Goal: Find specific page/section: Find specific page/section

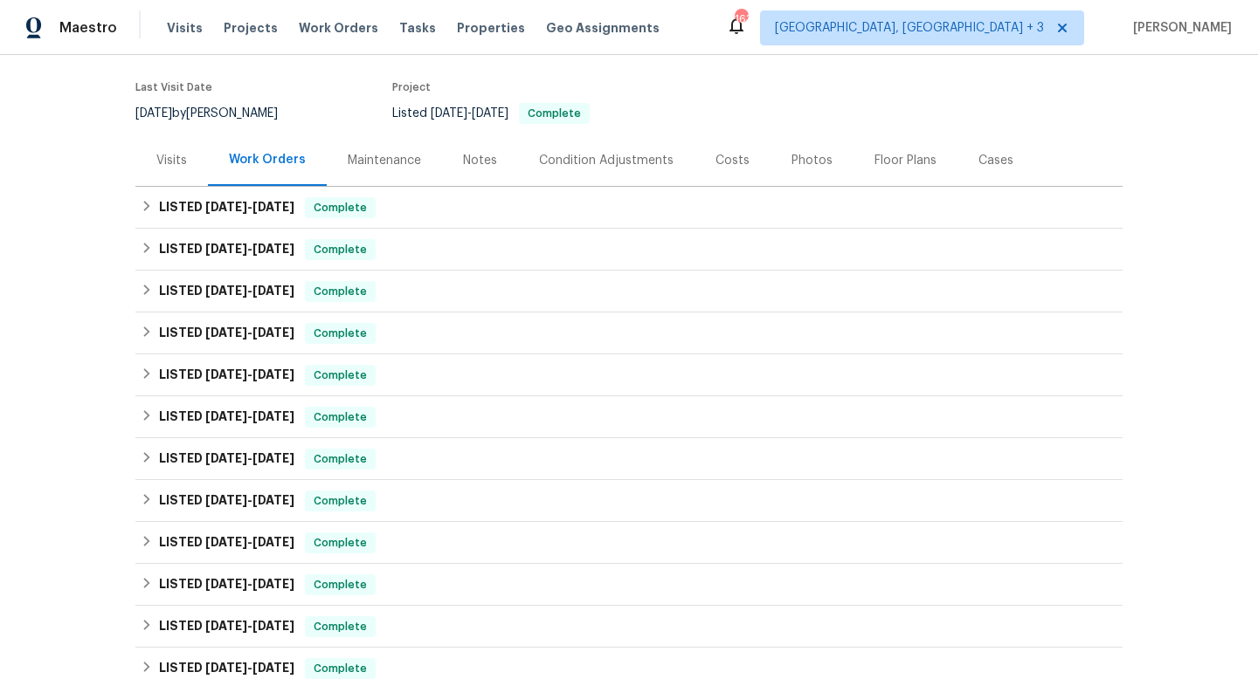
click at [730, 167] on div "Costs" at bounding box center [732, 160] width 34 height 17
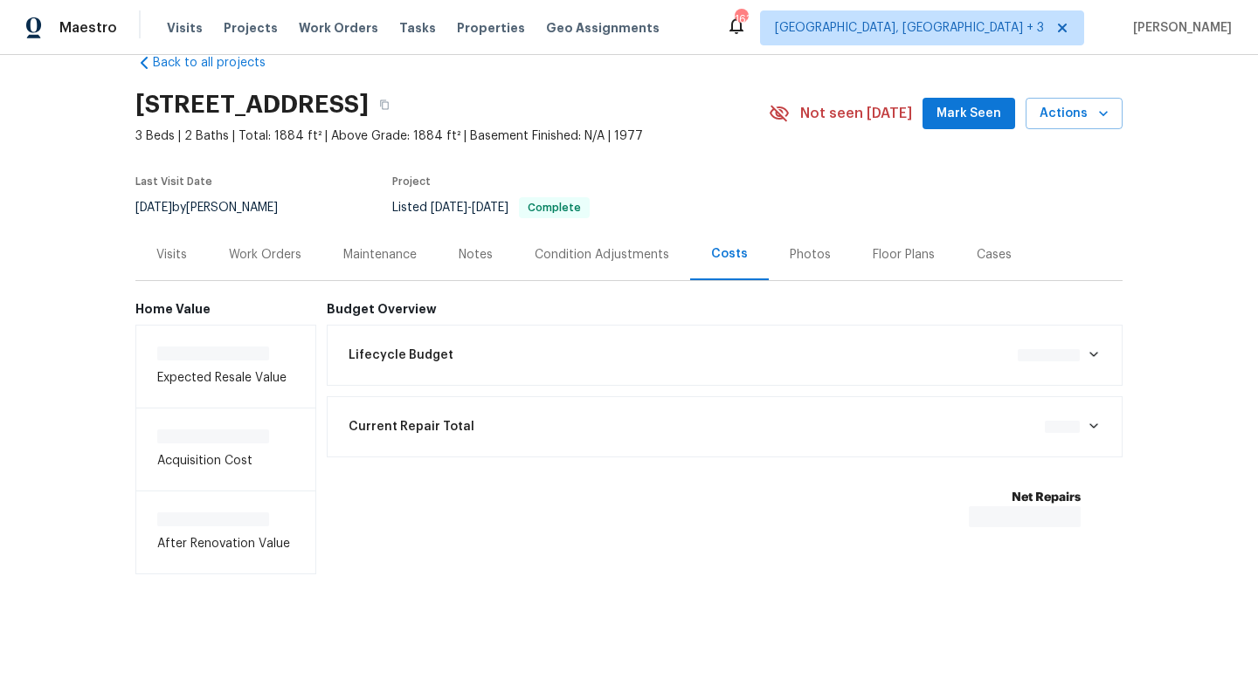
scroll to position [39, 0]
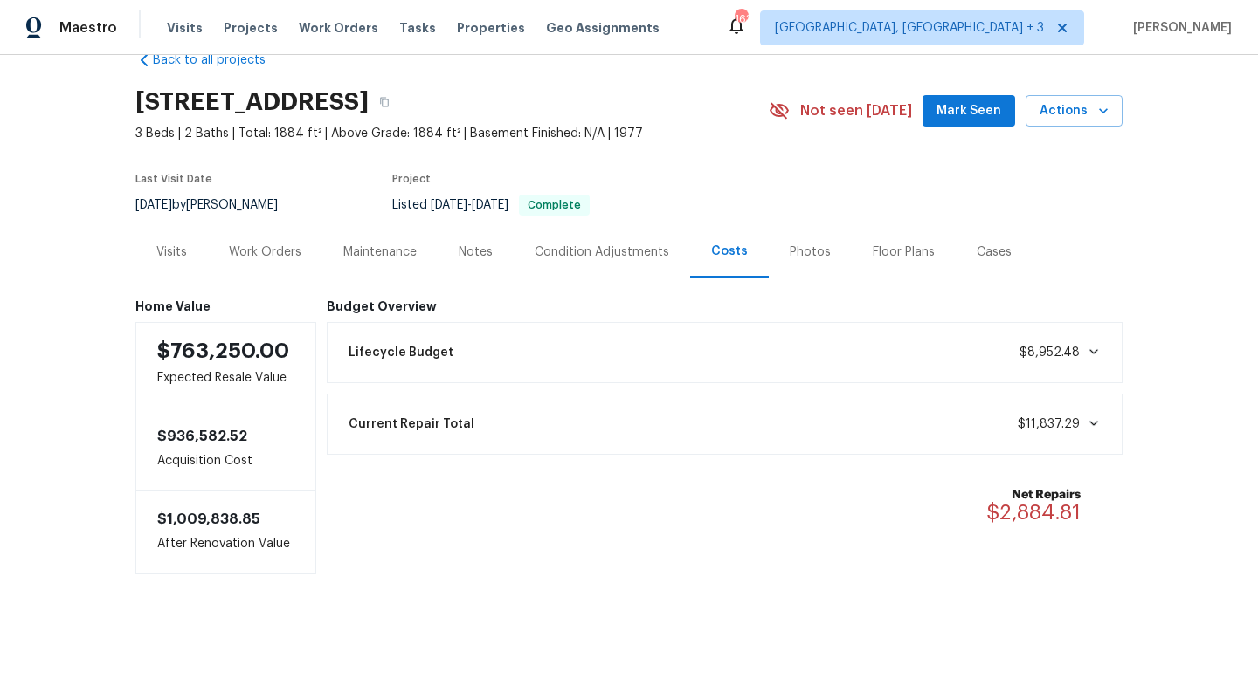
click at [279, 253] on div "Work Orders" at bounding box center [265, 252] width 72 height 17
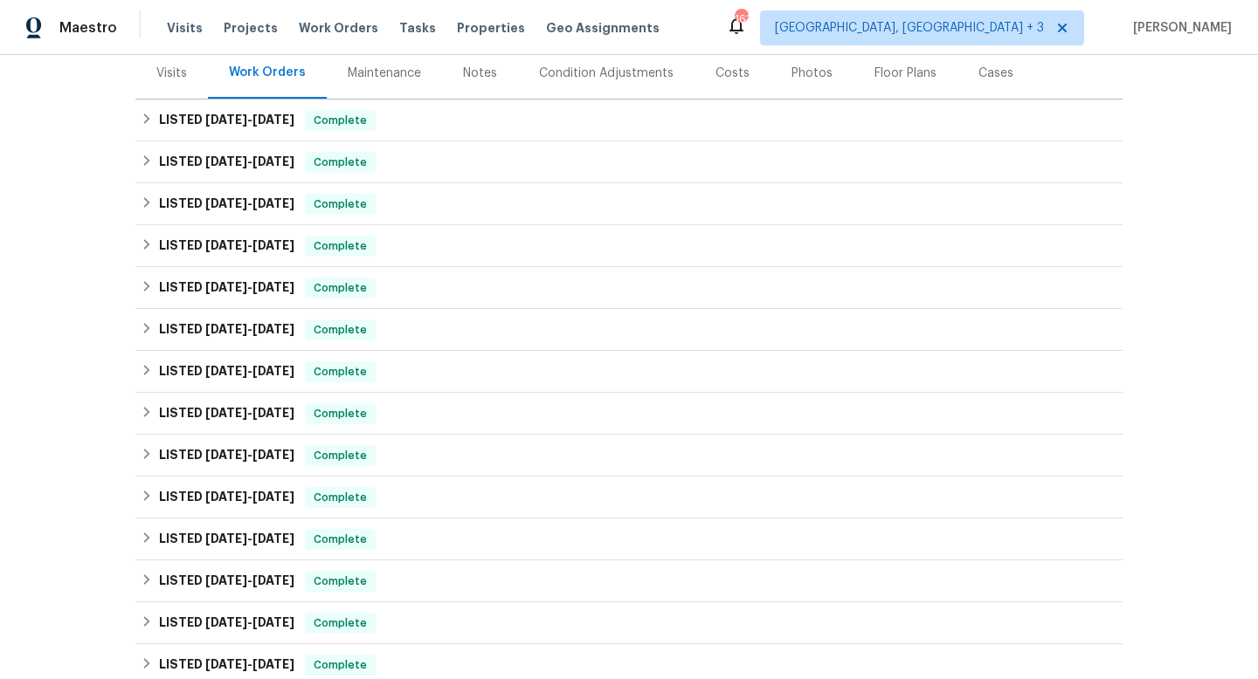
scroll to position [93, 0]
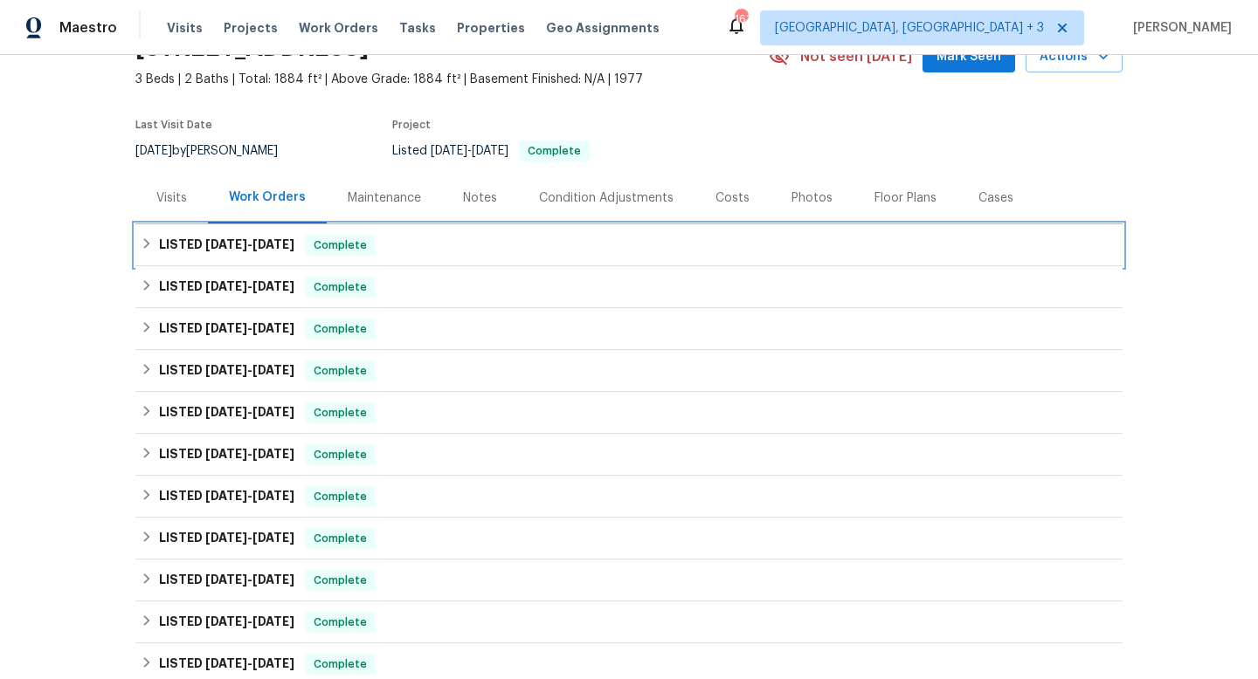
click at [456, 256] on div "LISTED [DATE] - [DATE] Complete" at bounding box center [628, 245] width 987 height 42
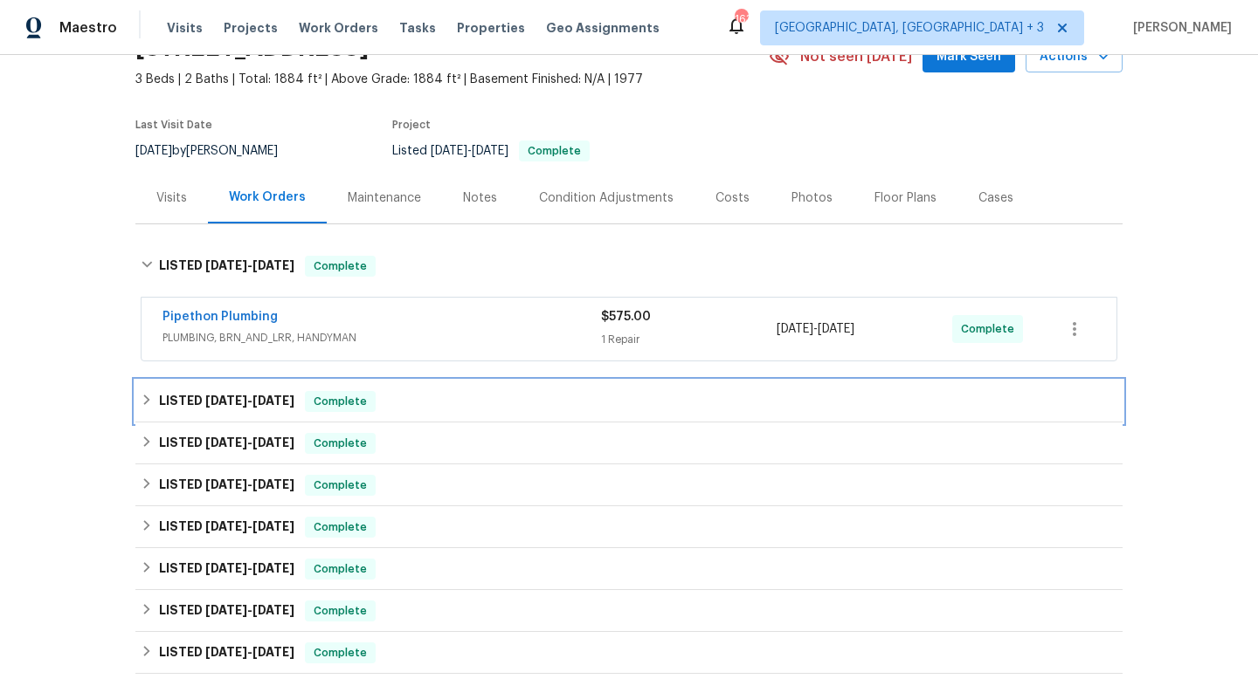
click at [514, 410] on div "LISTED [DATE] - [DATE] Complete" at bounding box center [629, 401] width 976 height 21
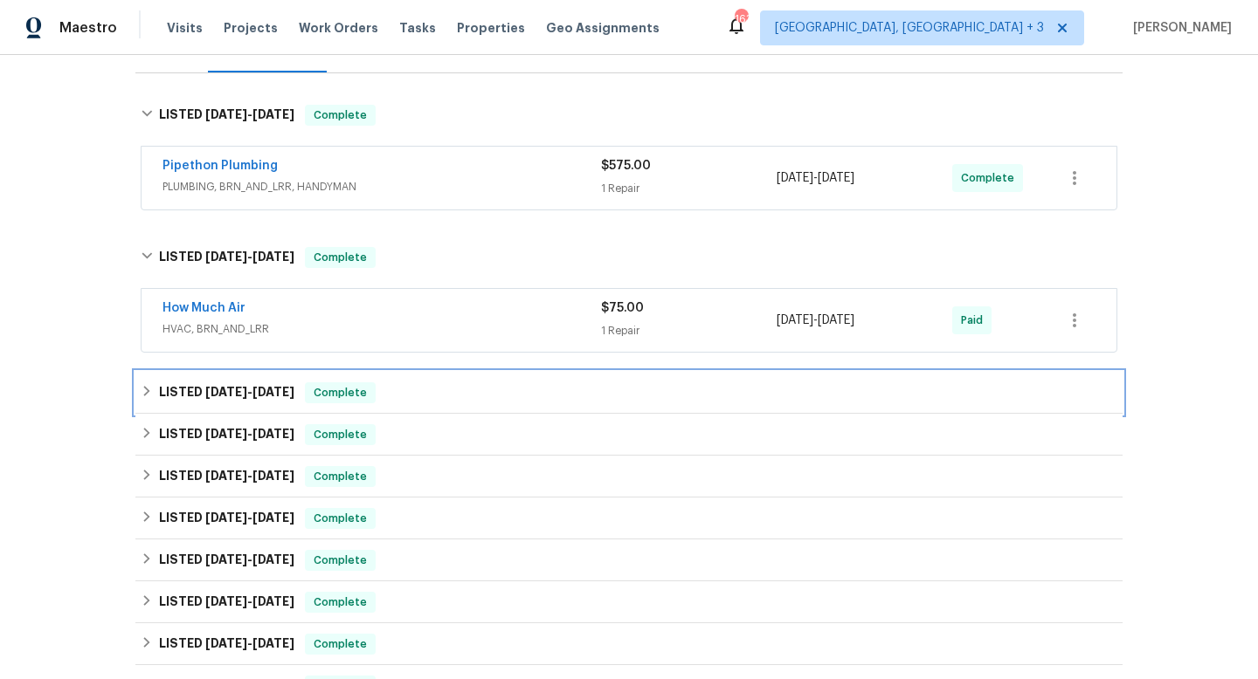
click at [521, 383] on div "LISTED [DATE] - [DATE] Complete" at bounding box center [629, 393] width 976 height 21
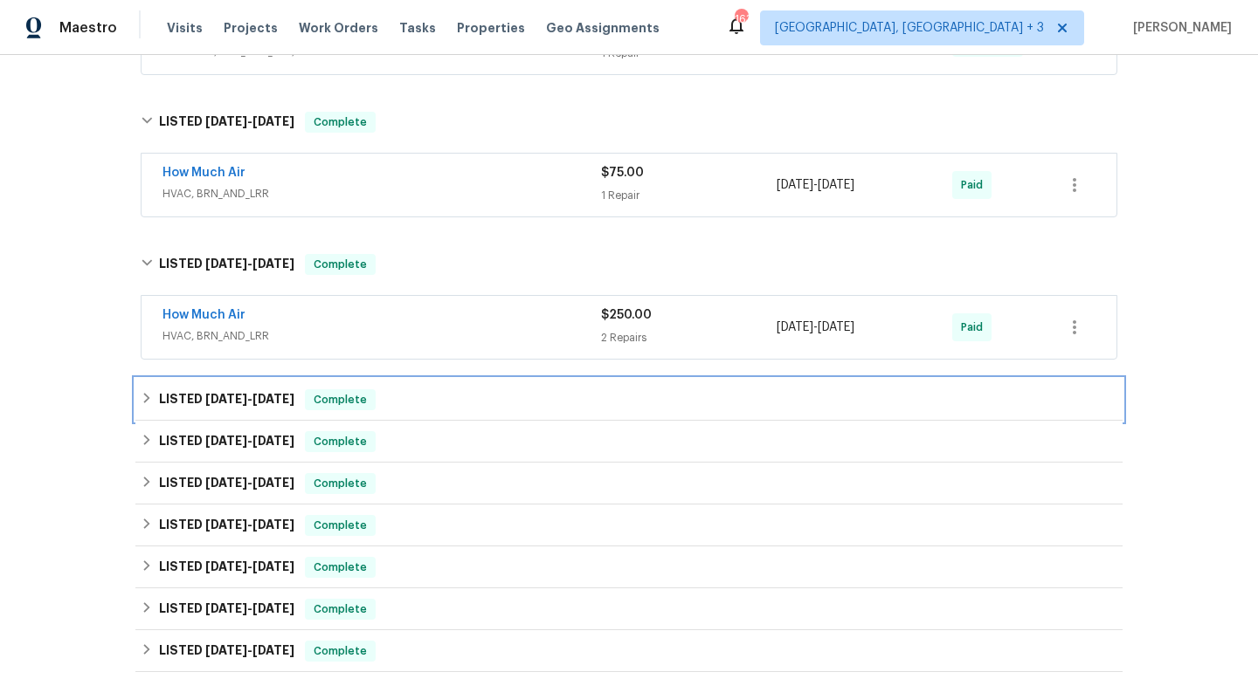
click at [520, 391] on div "LISTED [DATE] - [DATE] Complete" at bounding box center [629, 400] width 976 height 21
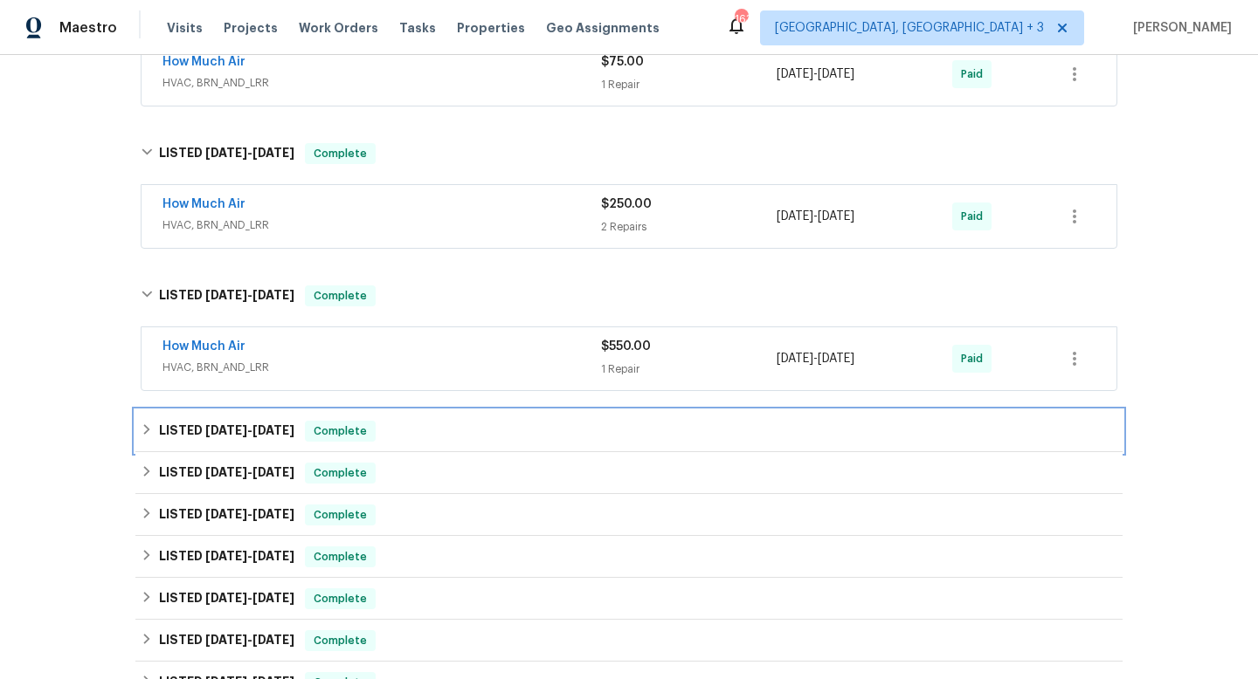
click at [509, 419] on div "LISTED [DATE] - [DATE] Complete" at bounding box center [628, 431] width 987 height 42
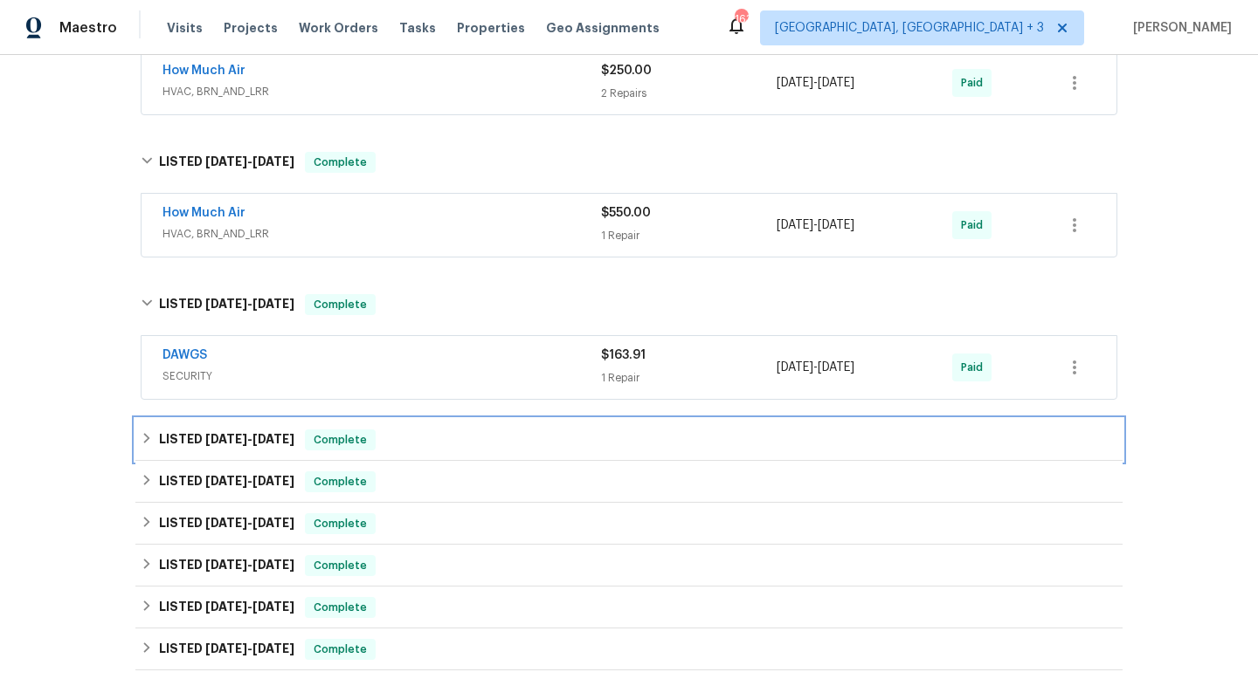
click at [505, 428] on div "LISTED [DATE] - [DATE] Complete" at bounding box center [628, 440] width 987 height 42
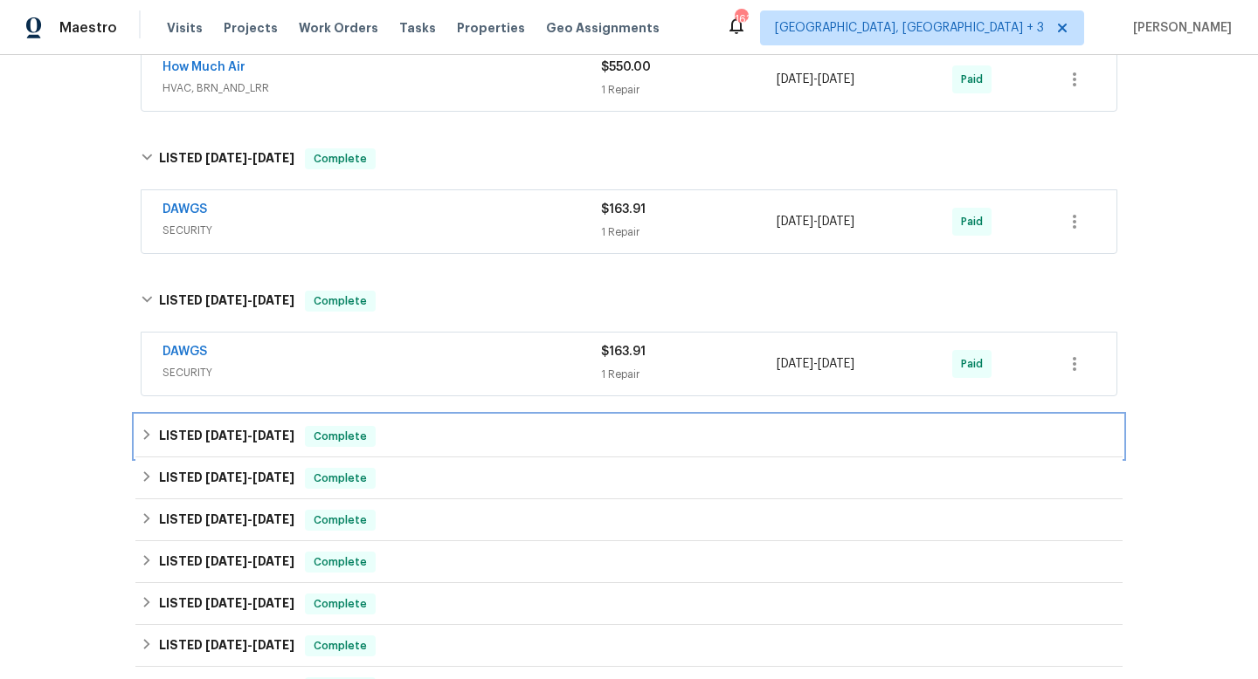
click at [505, 441] on div "LISTED [DATE] - [DATE] Complete" at bounding box center [629, 436] width 976 height 21
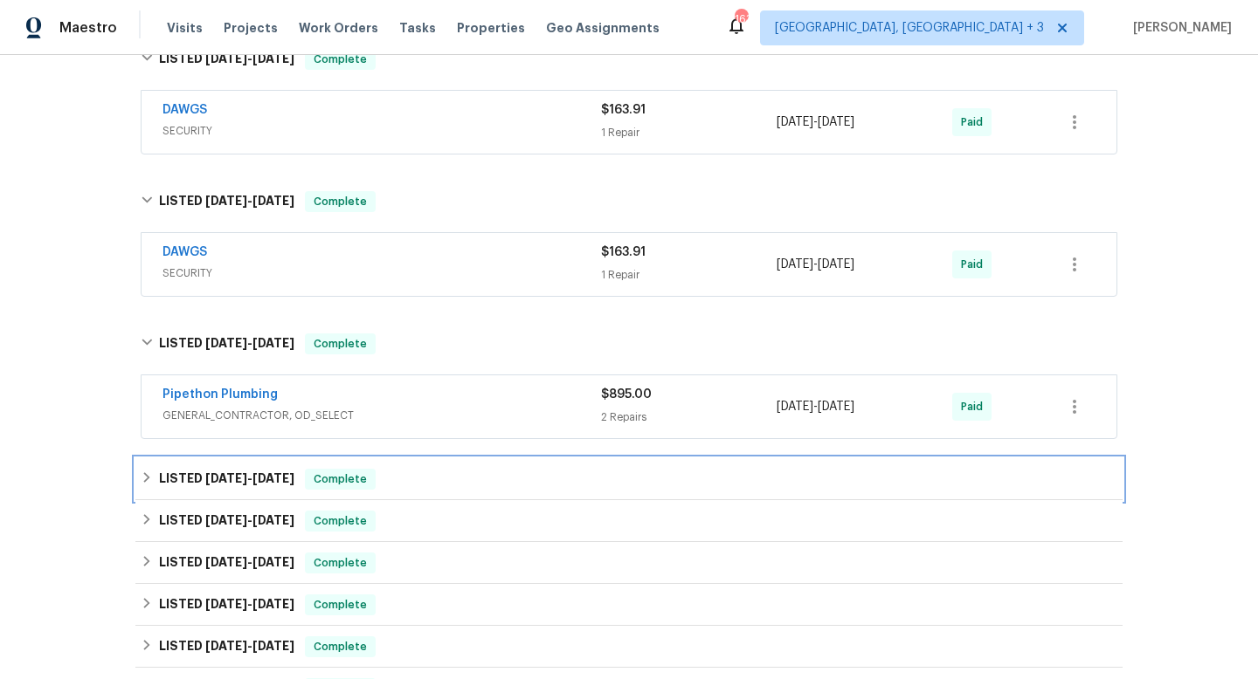
click at [496, 479] on div "LISTED [DATE] - [DATE] Complete" at bounding box center [629, 479] width 976 height 21
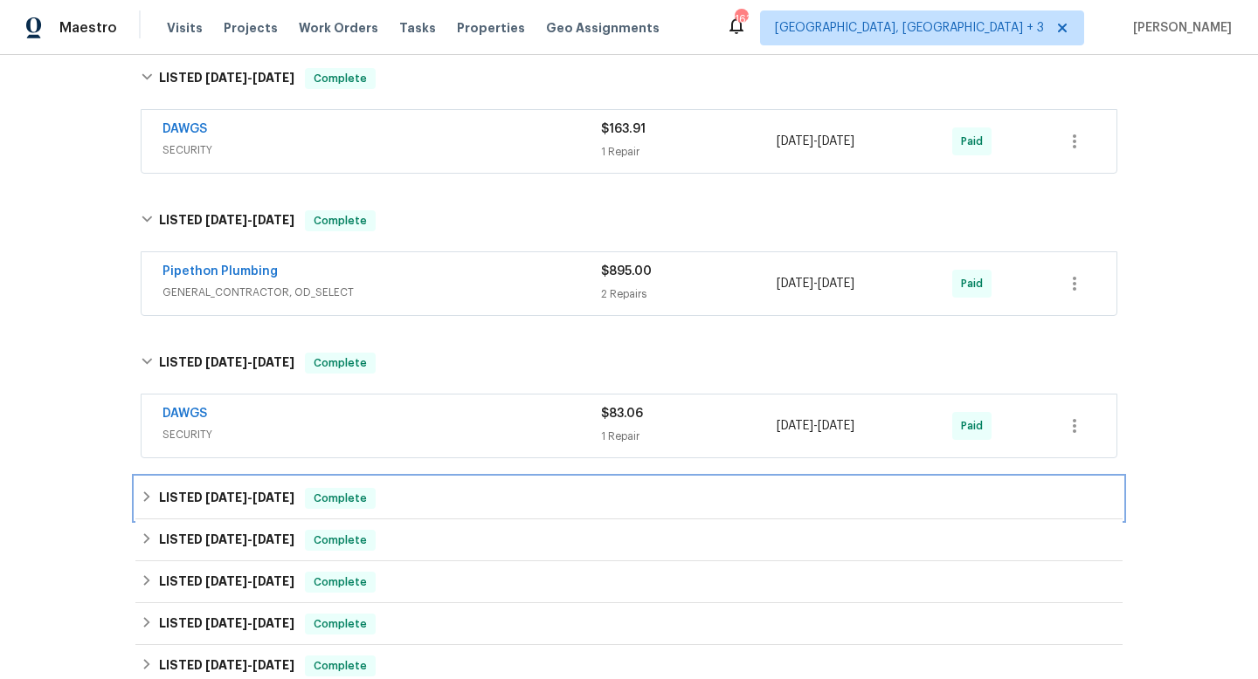
click at [495, 500] on div "LISTED [DATE] - [DATE] Complete" at bounding box center [629, 498] width 976 height 21
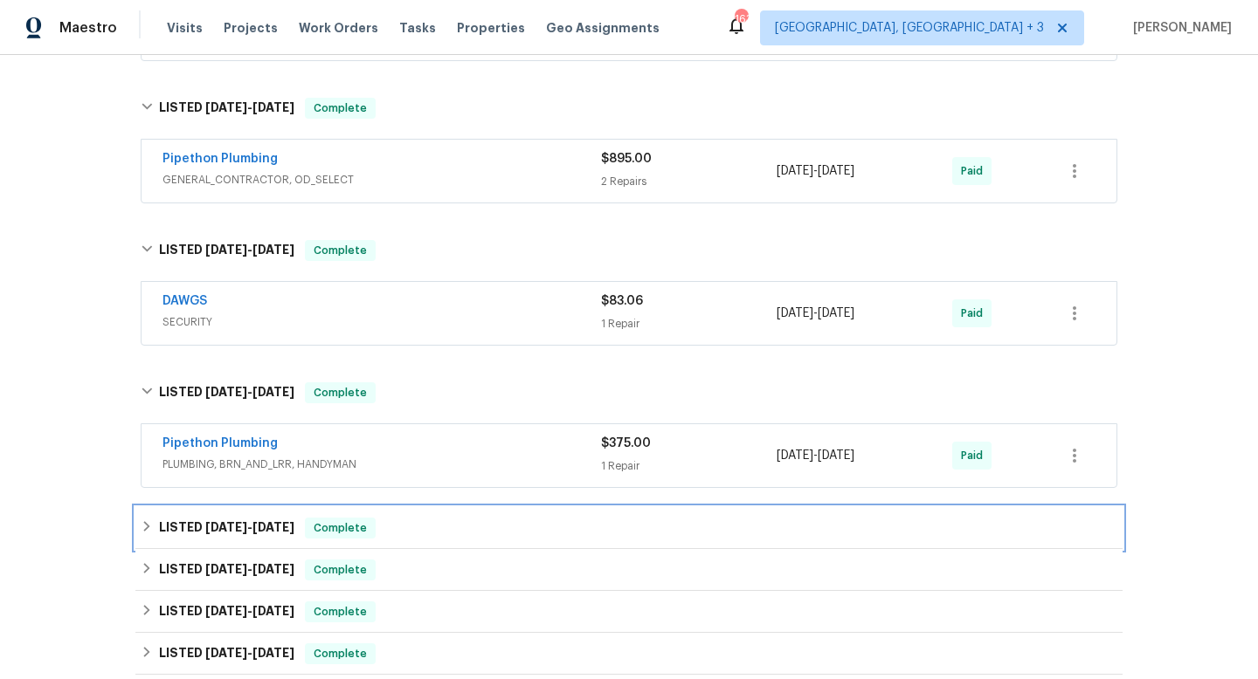
click at [487, 533] on div "LISTED [DATE] - [DATE] Complete" at bounding box center [629, 528] width 976 height 21
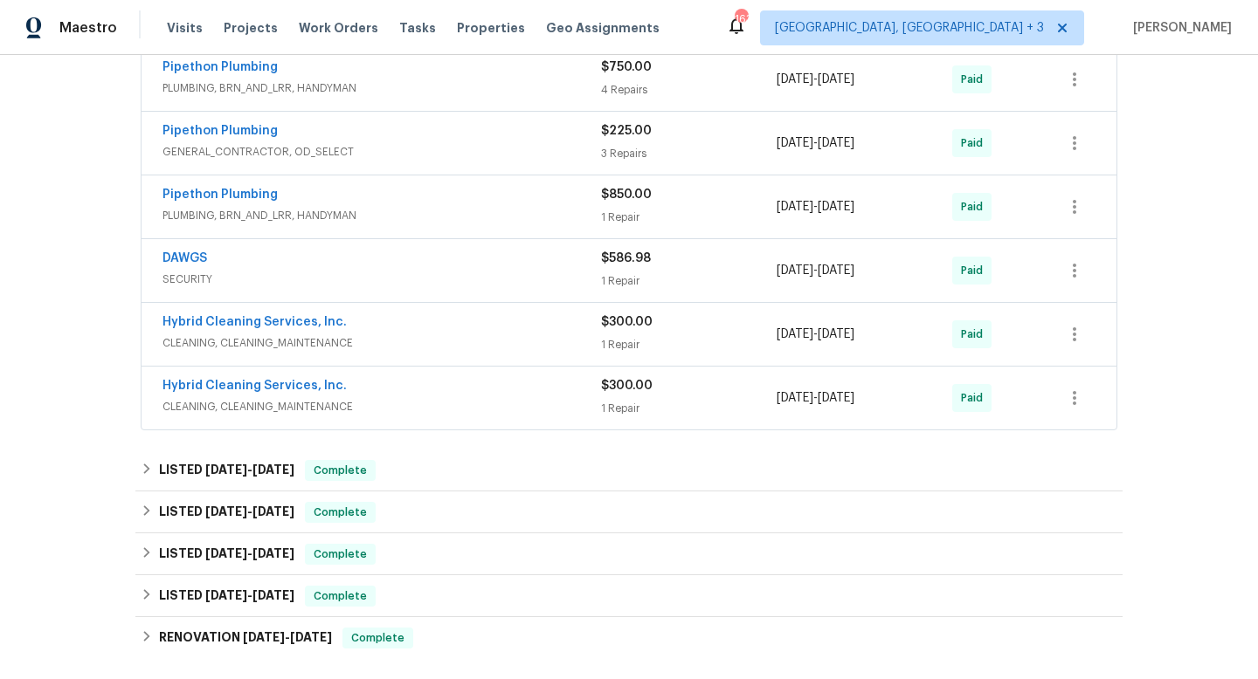
scroll to position [1706, 0]
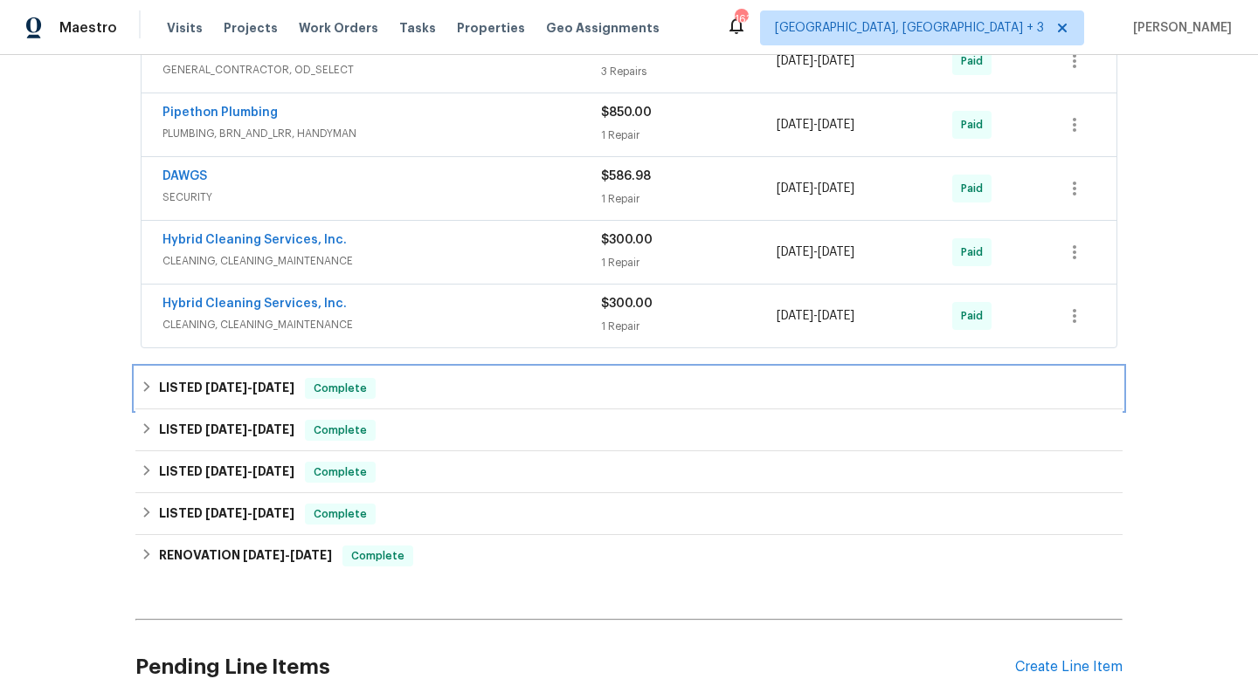
click at [479, 393] on div "LISTED [DATE] - [DATE] Complete" at bounding box center [629, 388] width 976 height 21
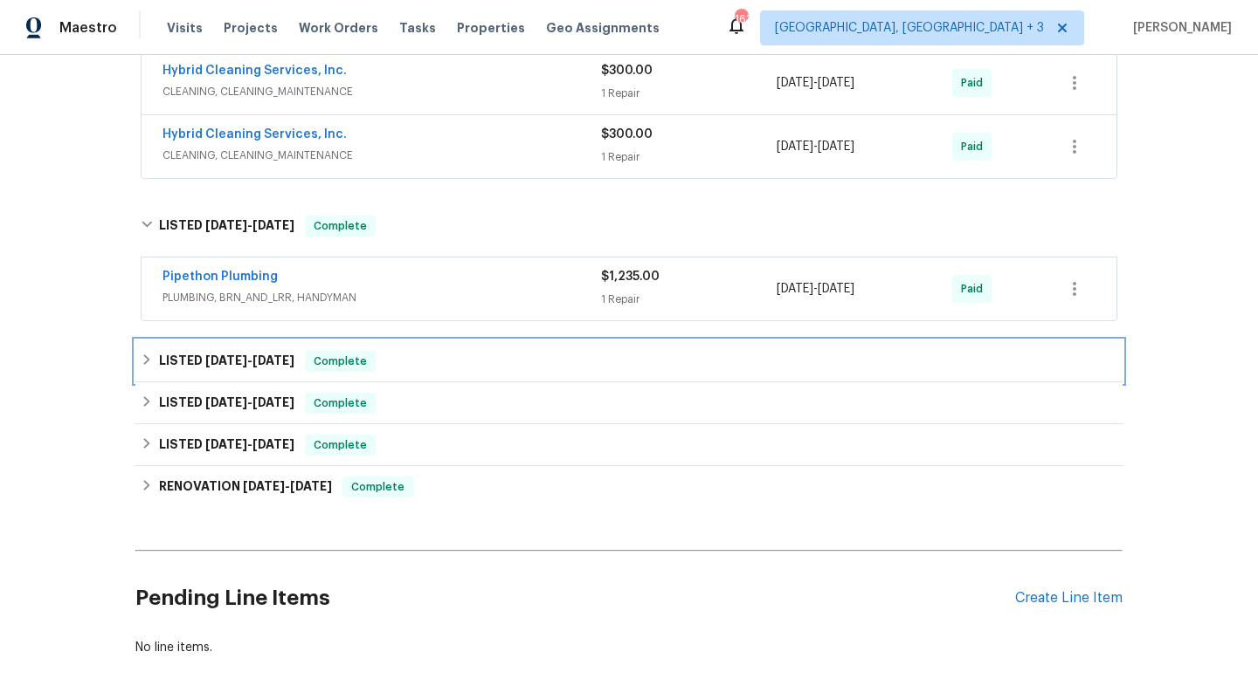
click at [519, 363] on div "LISTED [DATE] - [DATE] Complete" at bounding box center [629, 361] width 976 height 21
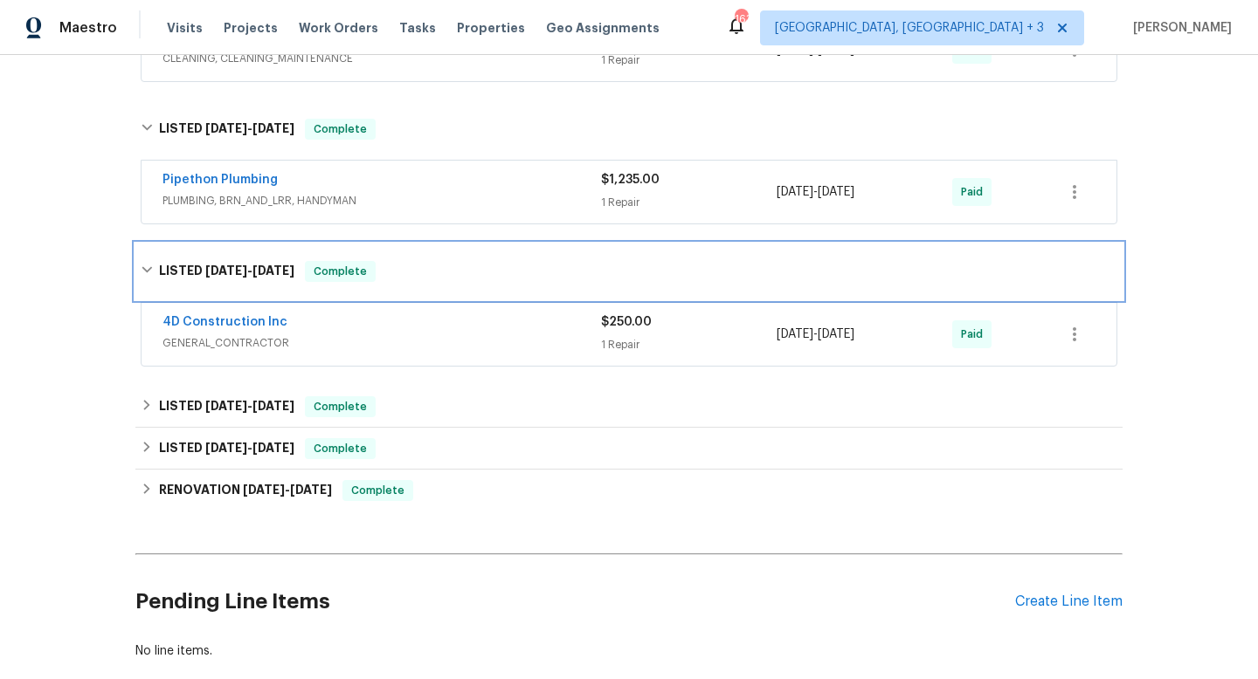
scroll to position [1996, 0]
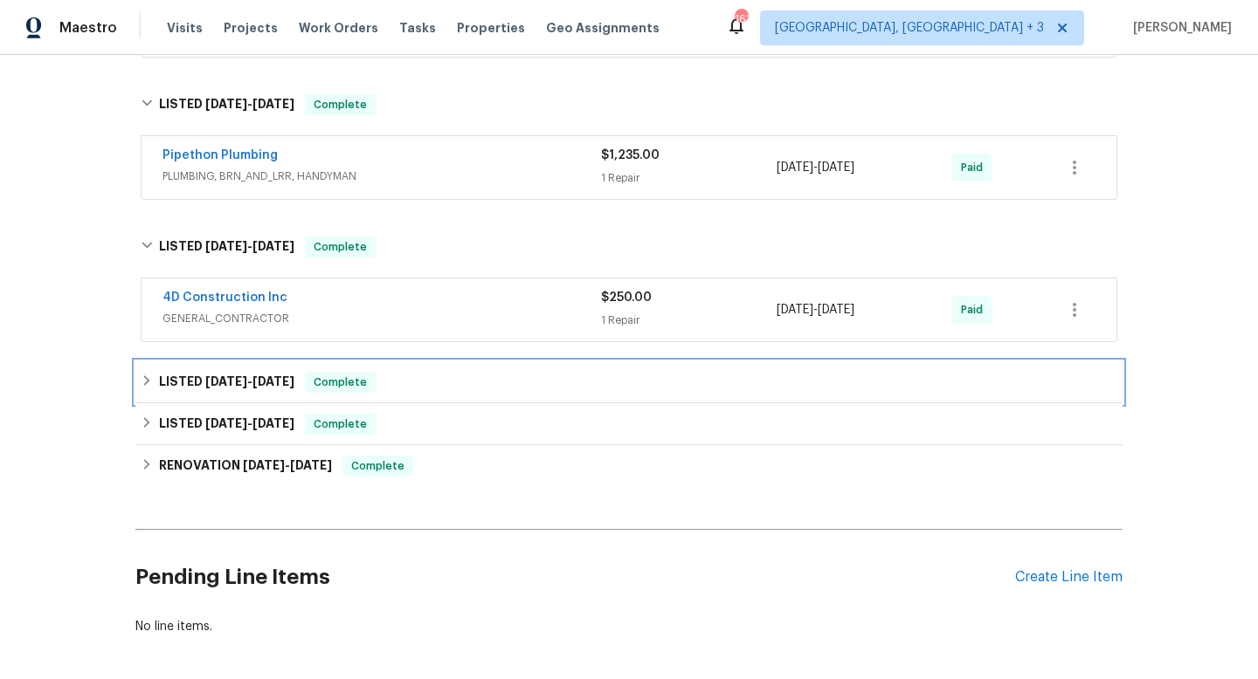
click at [557, 390] on div "LISTED [DATE] - [DATE] Complete" at bounding box center [629, 382] width 976 height 21
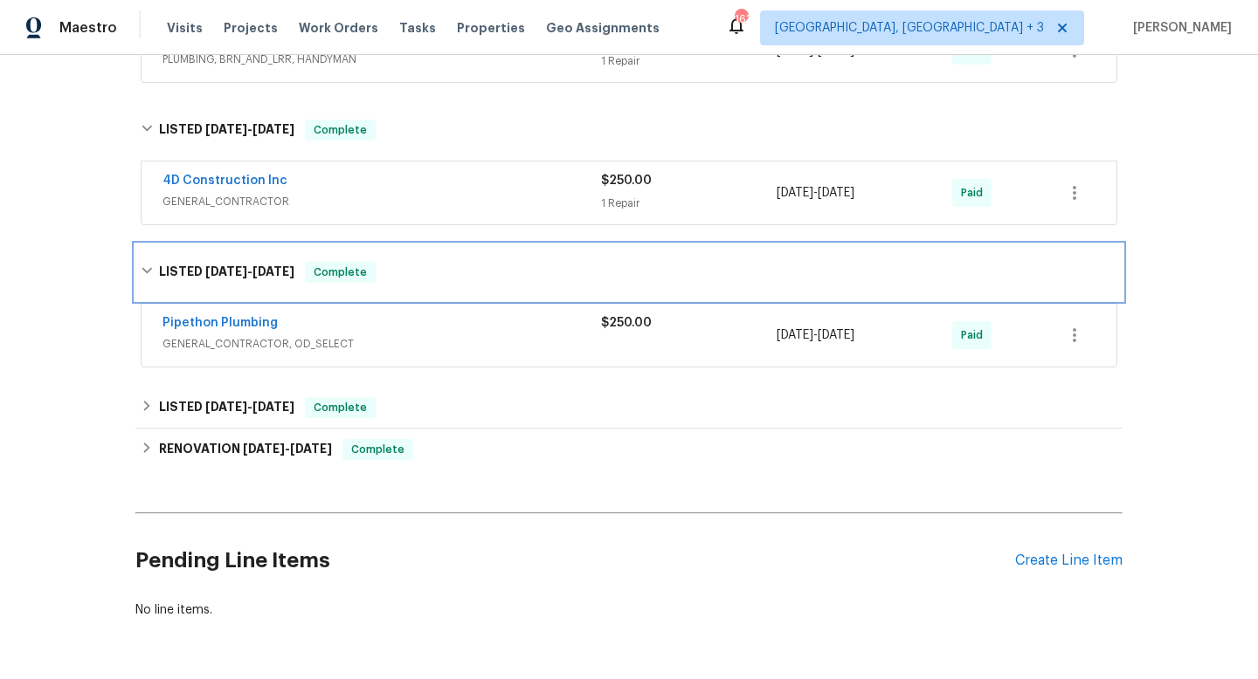
scroll to position [2114, 0]
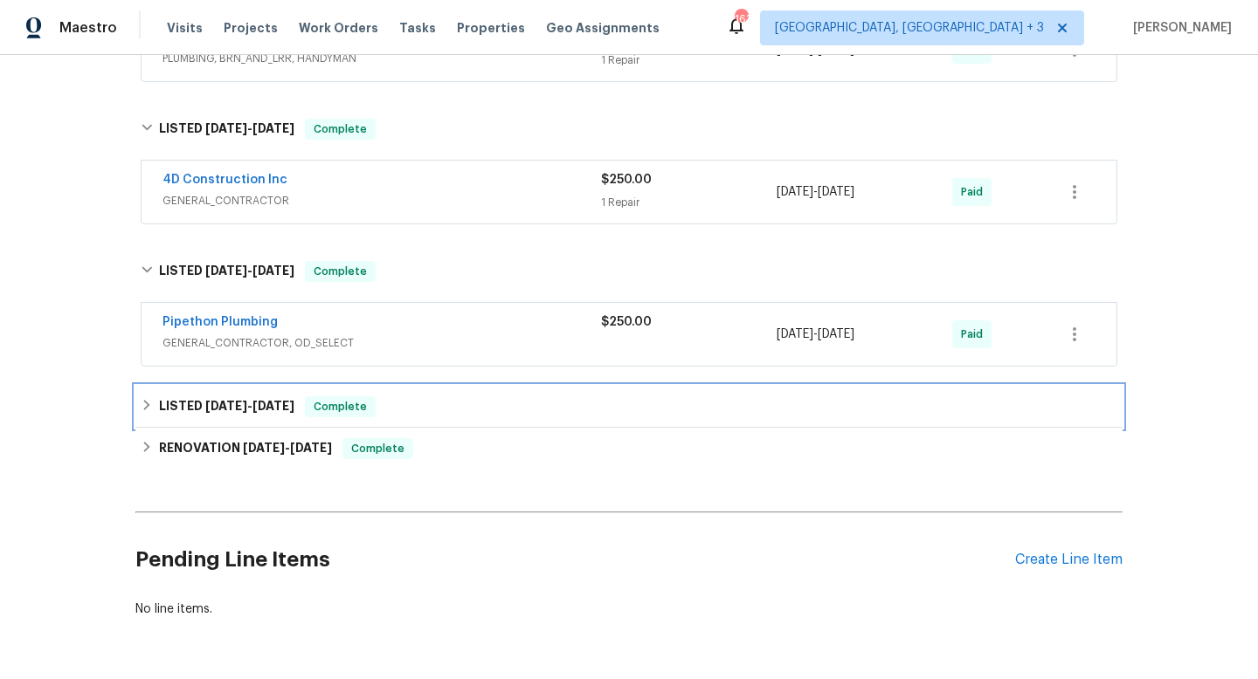
click at [575, 407] on div "LISTED [DATE] - [DATE] Complete" at bounding box center [629, 407] width 976 height 21
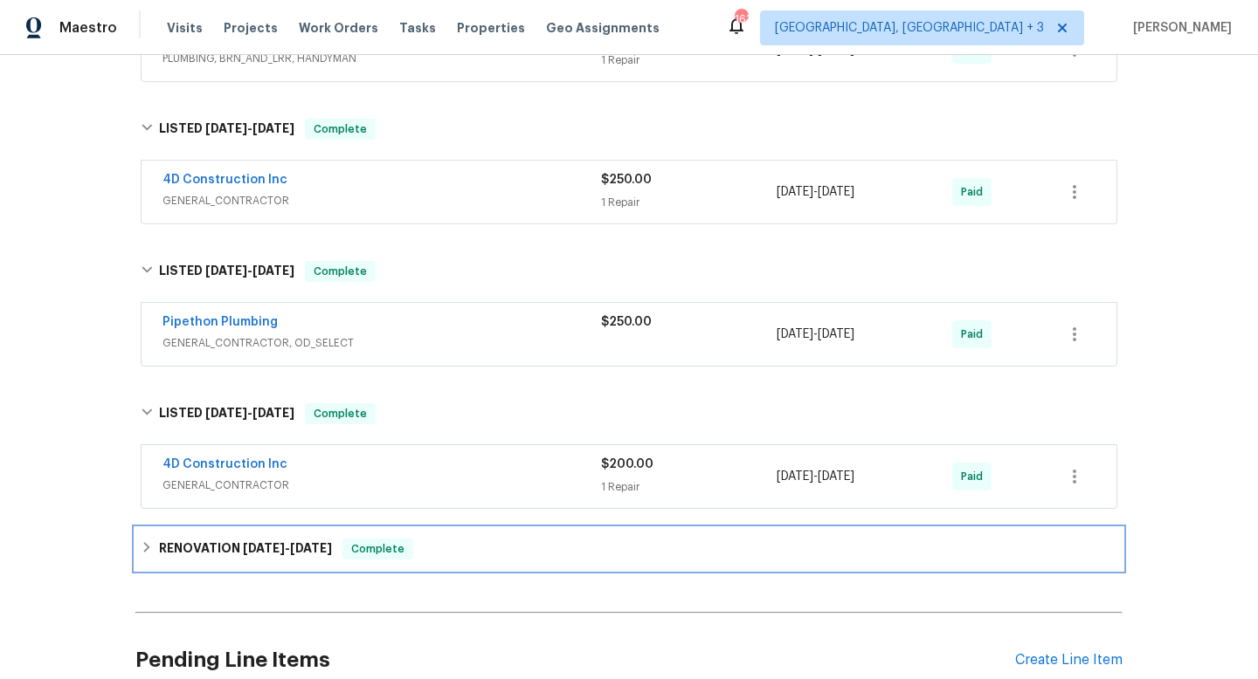
click at [562, 554] on div "RENOVATION [DATE] - [DATE] Complete" at bounding box center [629, 549] width 976 height 21
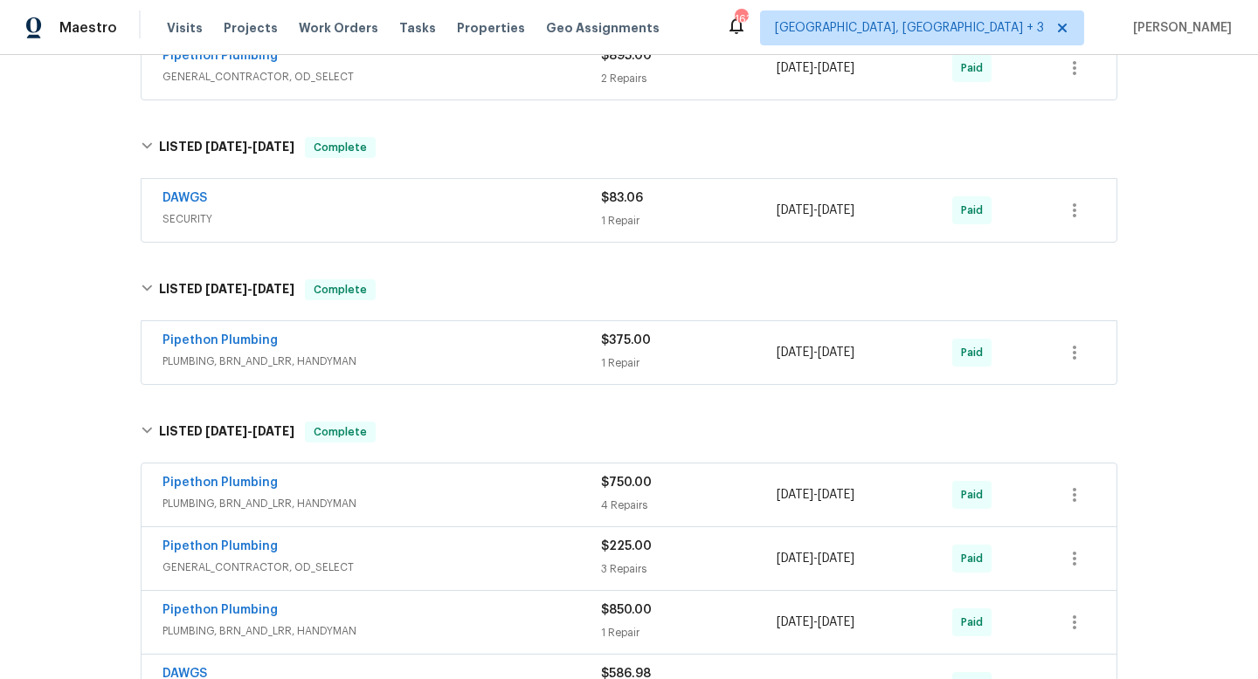
scroll to position [1209, 0]
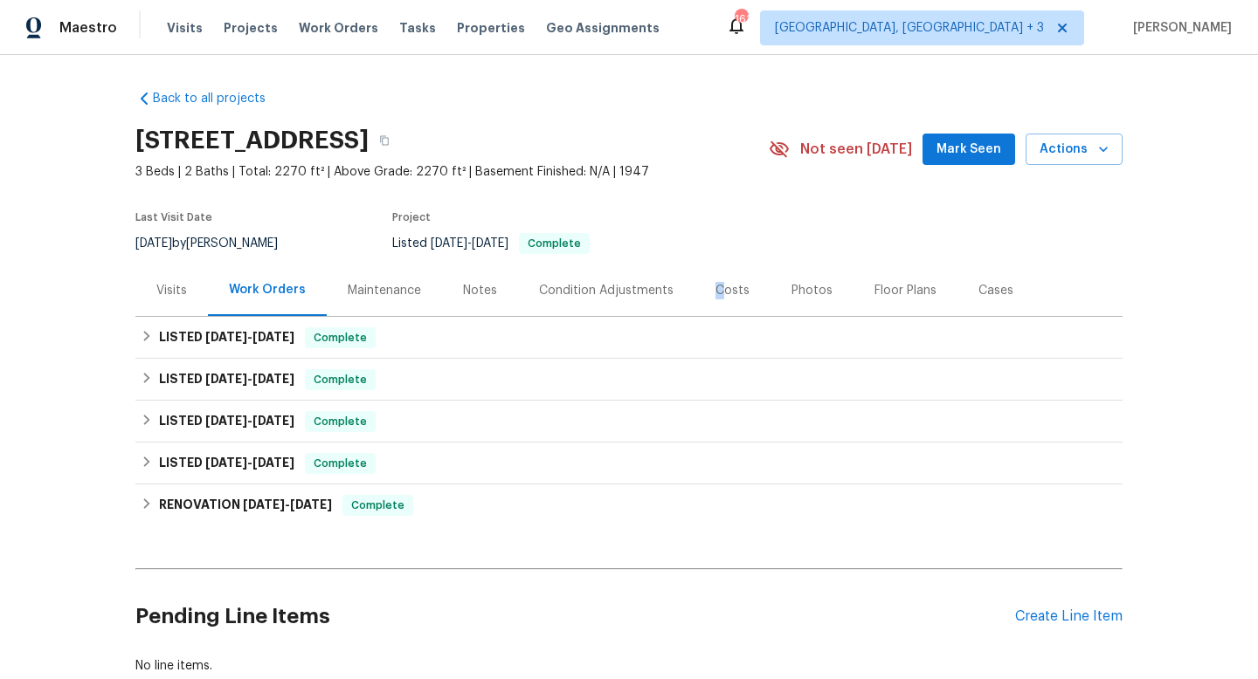
click at [718, 282] on div "Costs" at bounding box center [732, 290] width 34 height 17
